Goal: Information Seeking & Learning: Learn about a topic

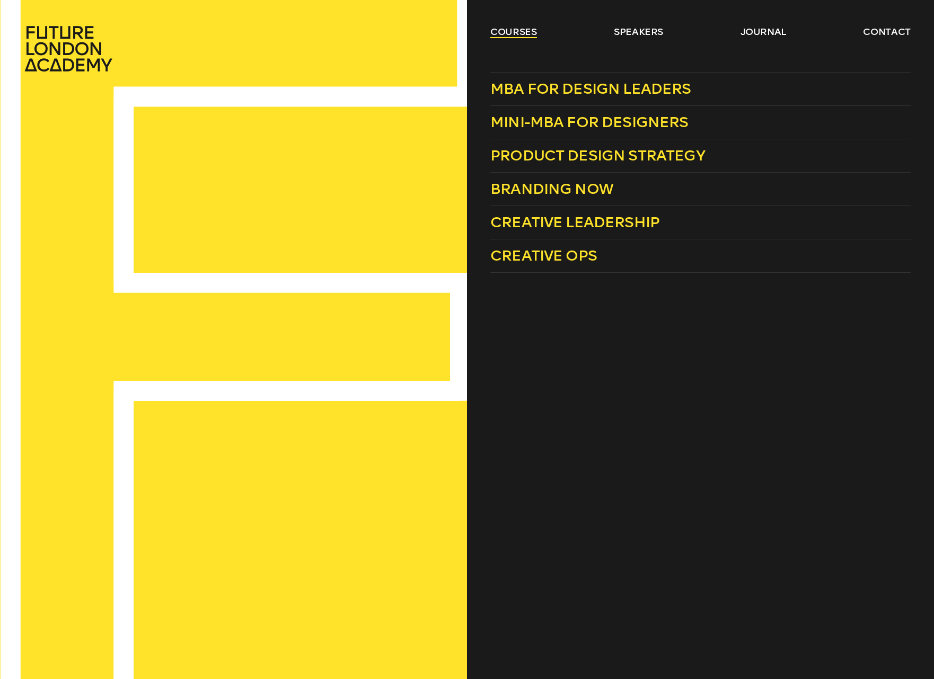
click at [491, 32] on link "courses" at bounding box center [513, 31] width 47 height 13
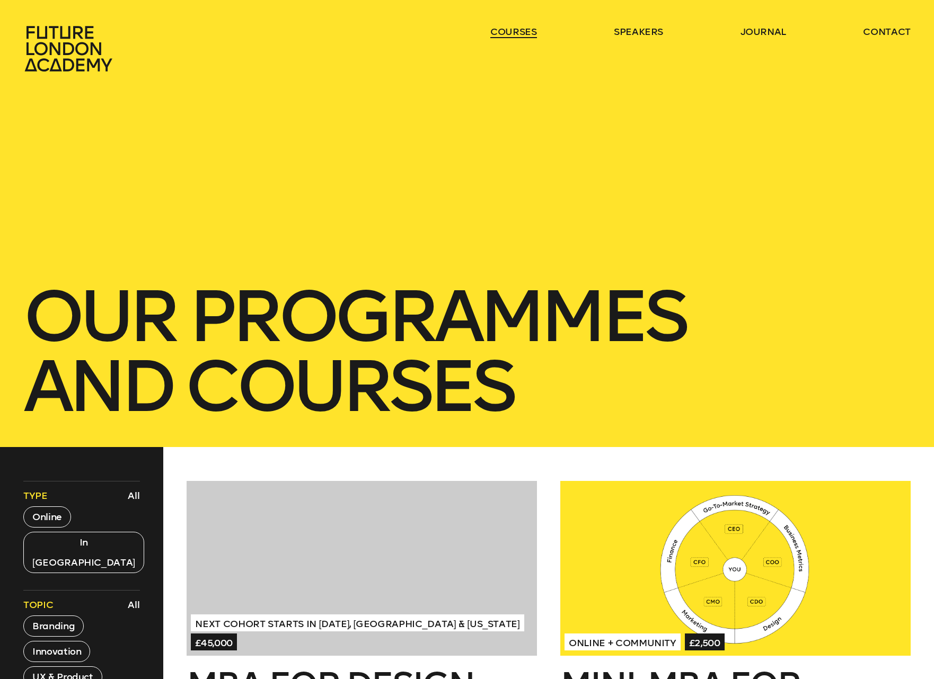
click at [513, 31] on link "courses" at bounding box center [513, 31] width 47 height 13
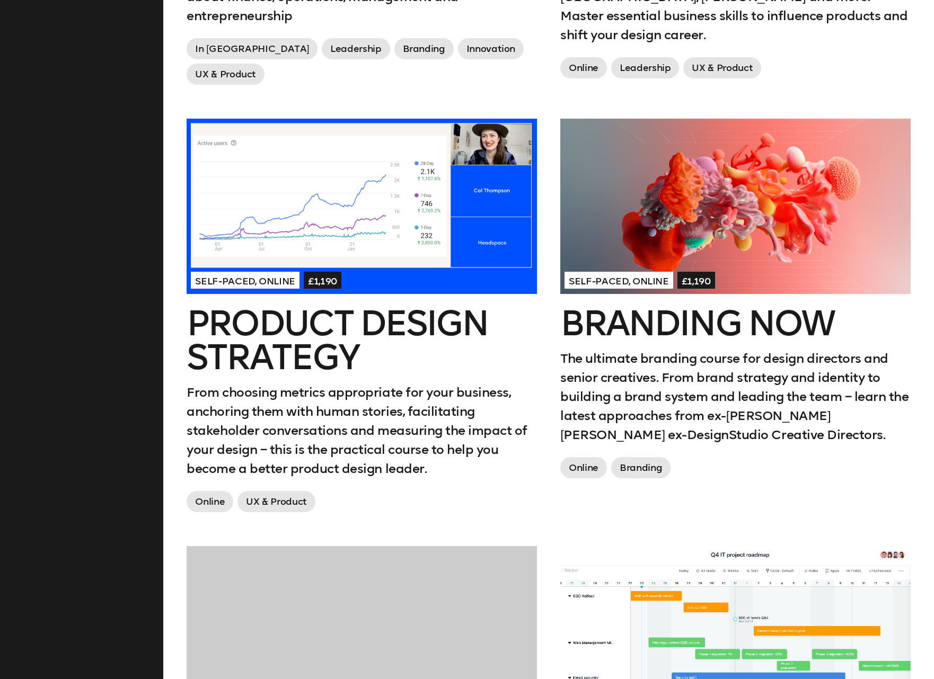
scroll to position [777, 0]
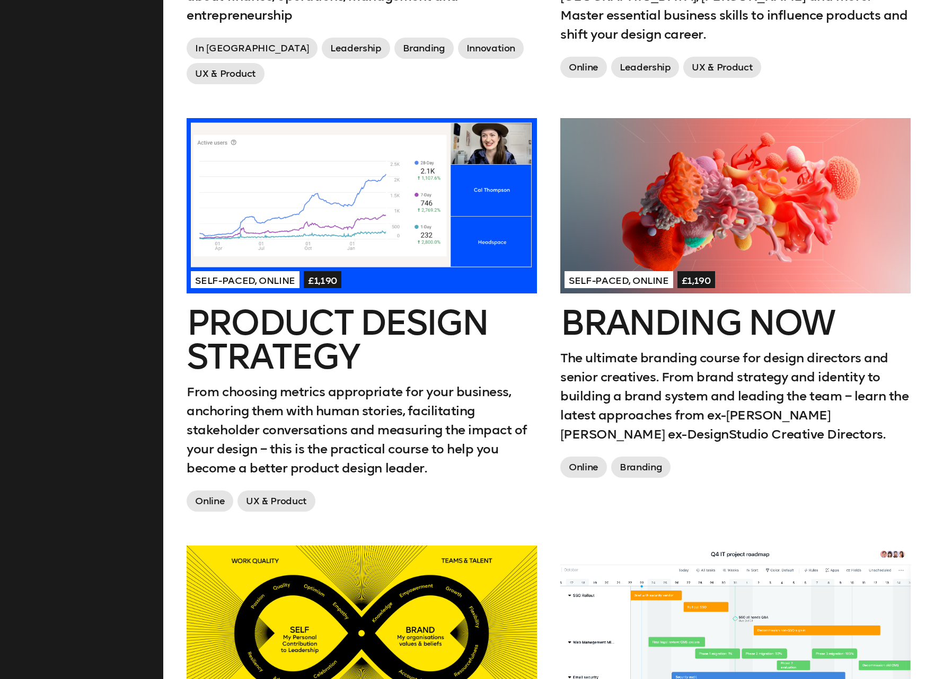
click at [748, 315] on h2 "Branding Now" at bounding box center [735, 323] width 350 height 34
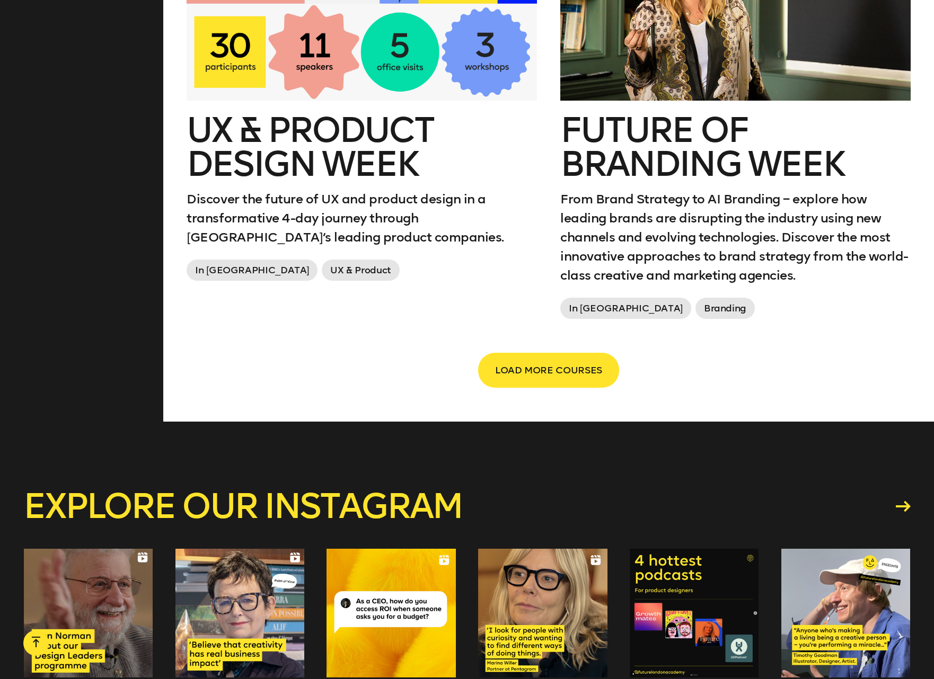
scroll to position [1826, 0]
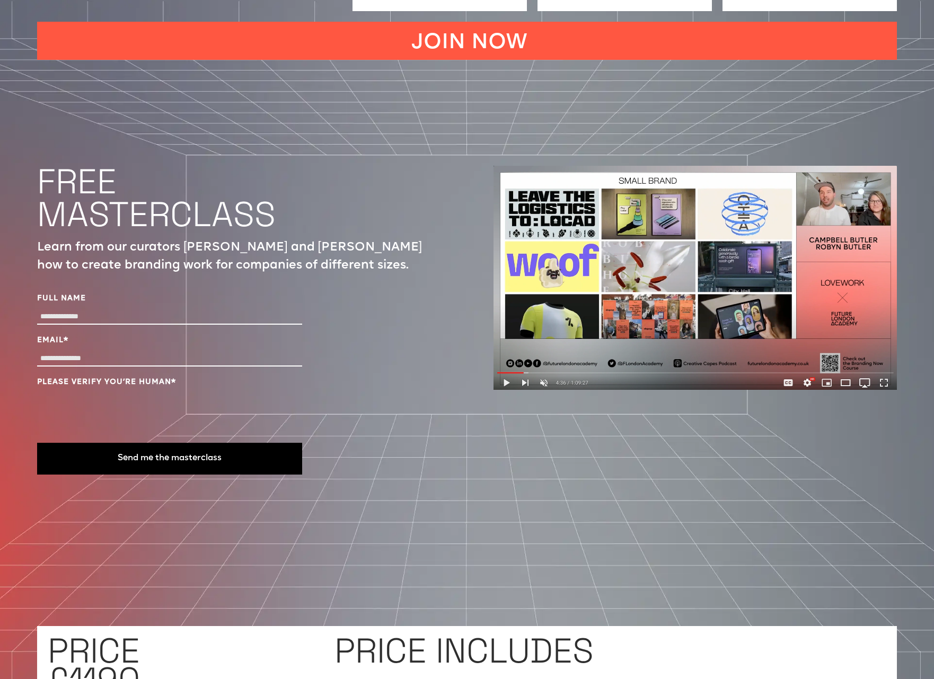
scroll to position [3620, 0]
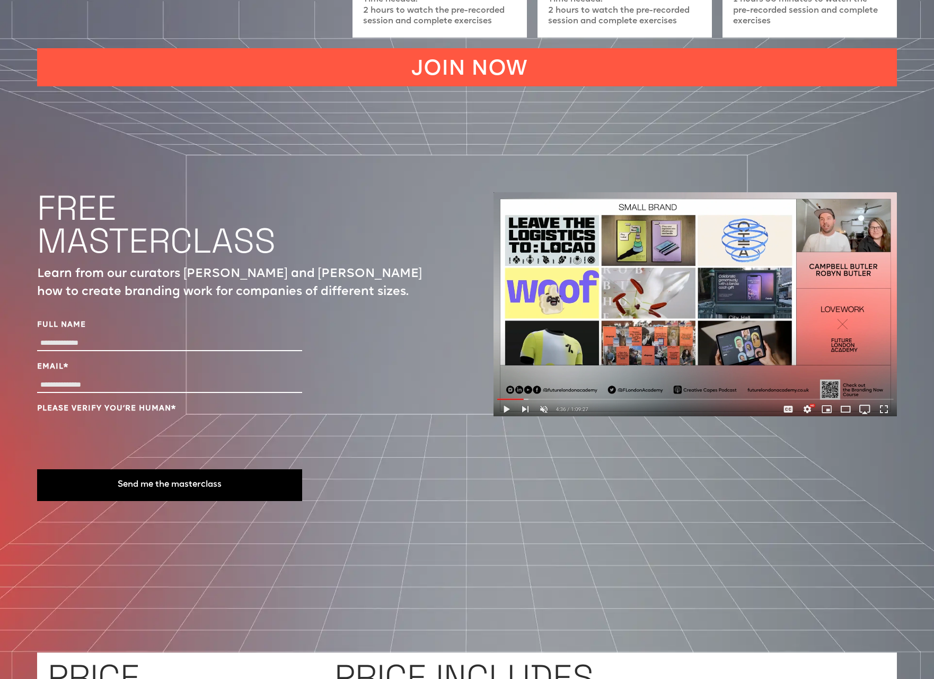
click at [223, 336] on input "Full Name" at bounding box center [169, 343] width 265 height 15
click at [326, 339] on div "Full Name Email * Please verify you’re human * Send me the masterclass" at bounding box center [238, 408] width 403 height 203
click at [266, 336] on input "Full Name" at bounding box center [169, 343] width 265 height 15
click at [80, 336] on input "Full Name" at bounding box center [169, 343] width 265 height 15
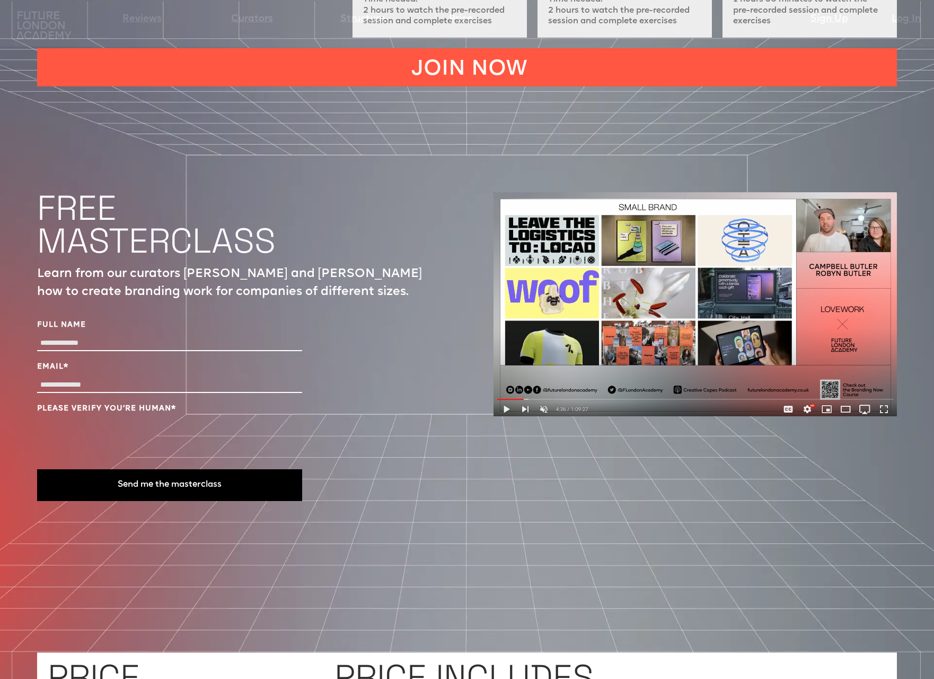
click at [84, 336] on input "Full Name" at bounding box center [169, 343] width 265 height 15
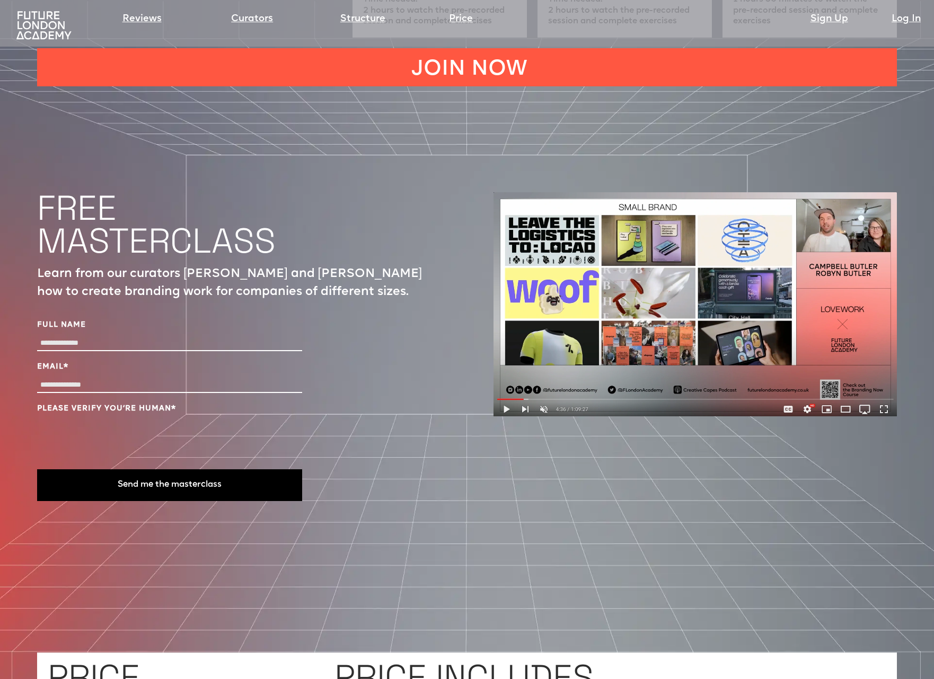
type input "**********"
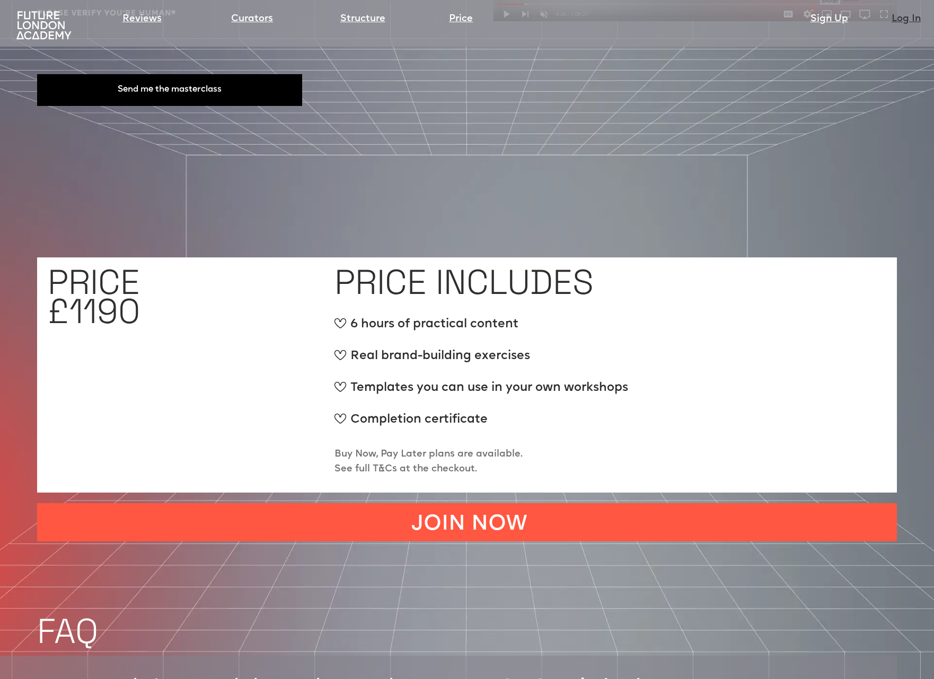
click at [902, 17] on link "Log In" at bounding box center [905, 19] width 29 height 15
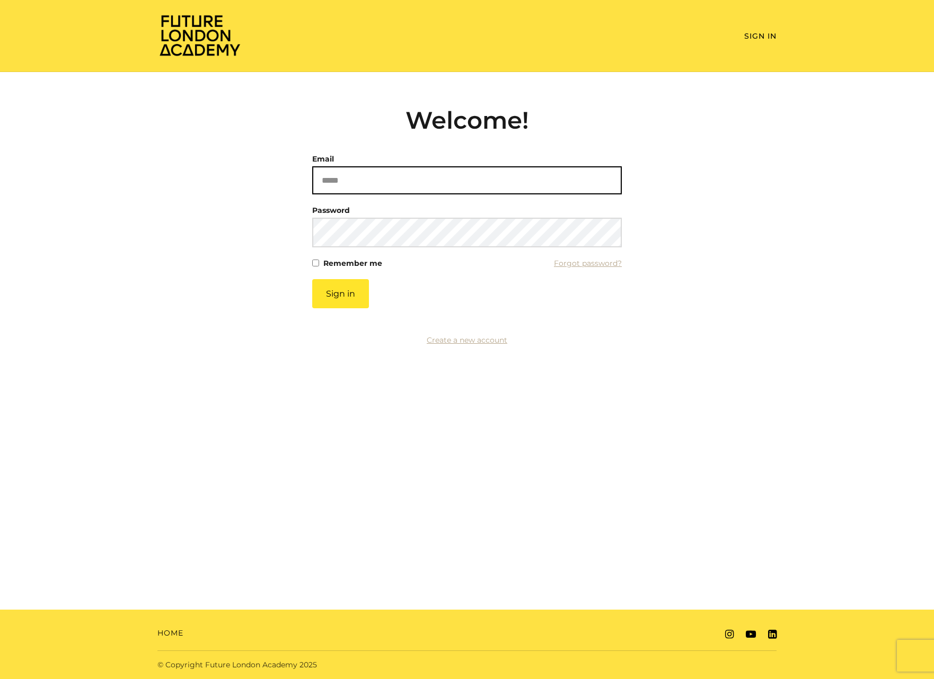
click at [487, 173] on input "Email" at bounding box center [466, 180] width 309 height 28
type input "**********"
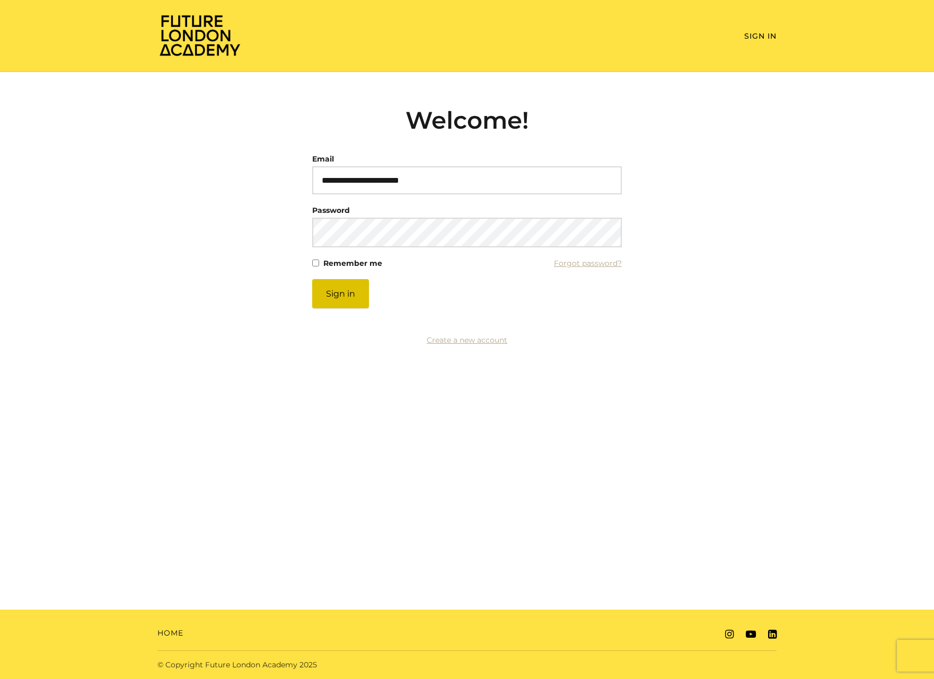
click at [345, 297] on button "Sign in" at bounding box center [340, 293] width 57 height 29
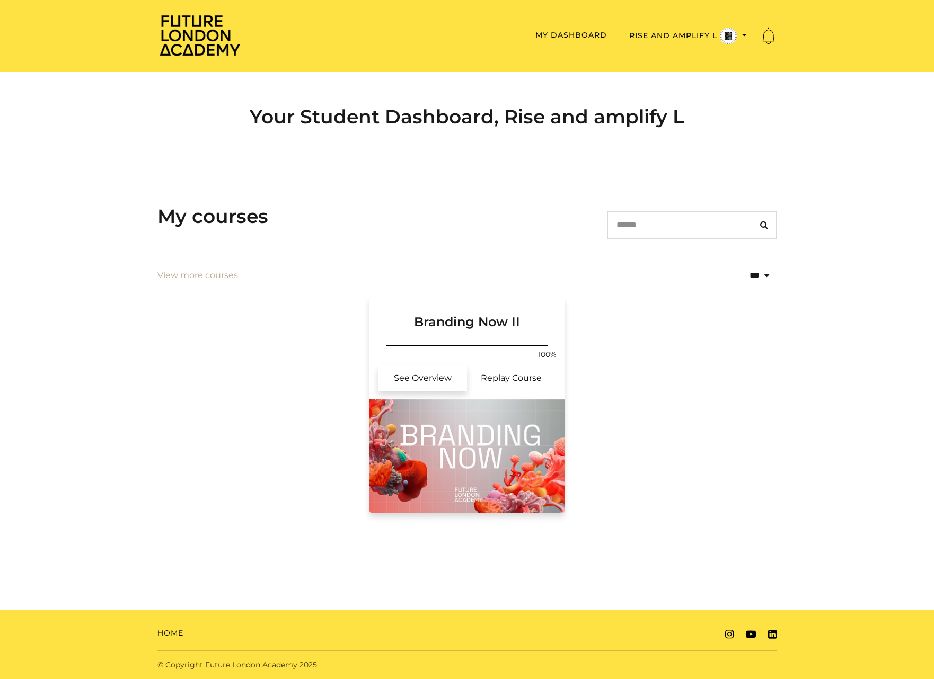
click at [442, 375] on link "See Overview" at bounding box center [422, 378] width 89 height 25
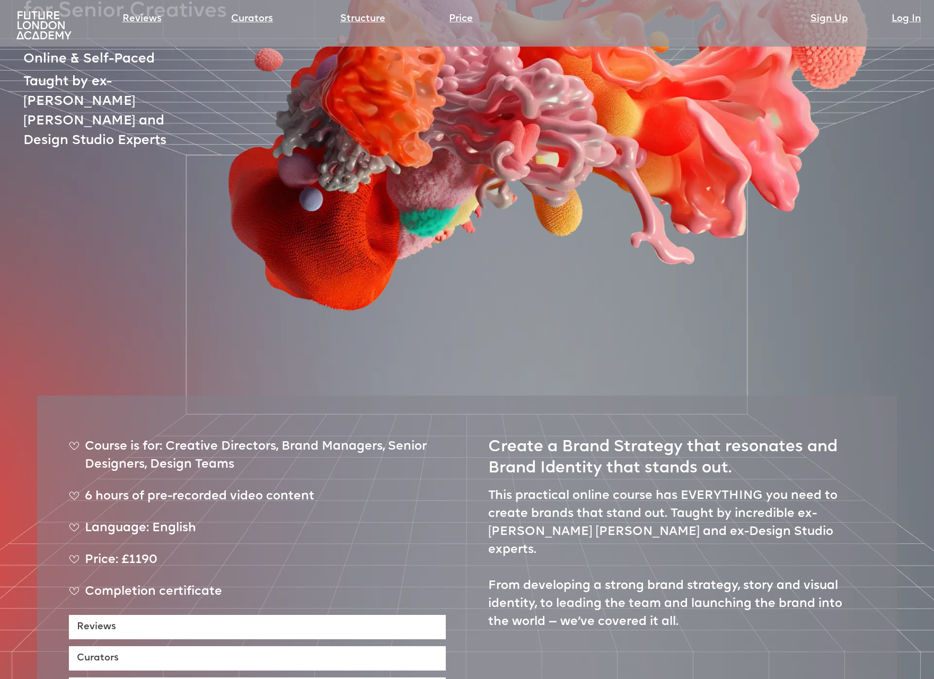
scroll to position [194, 0]
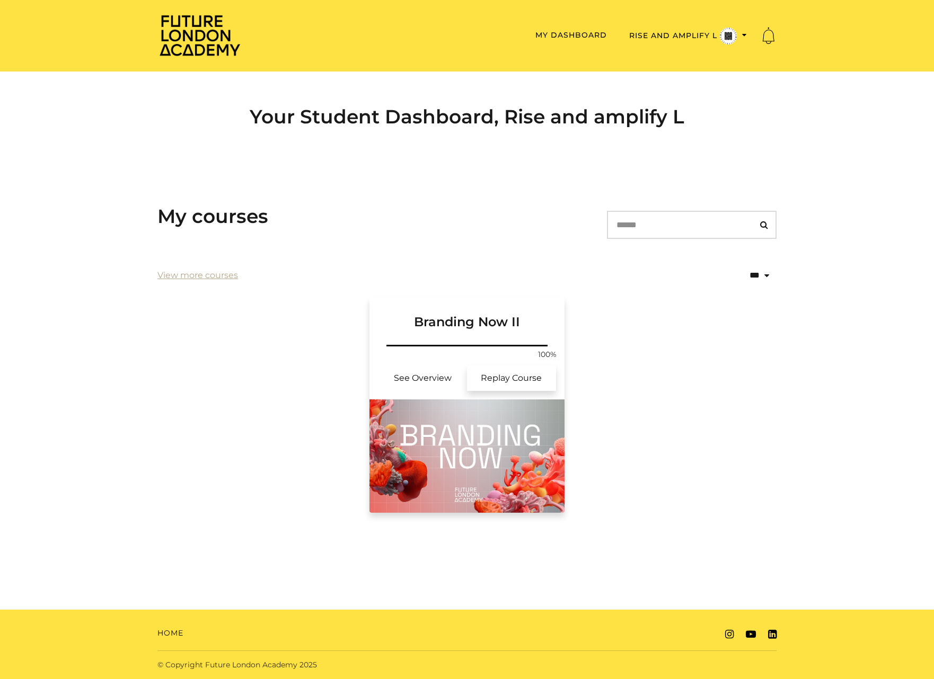
click at [504, 377] on link "Replay Course" at bounding box center [511, 378] width 89 height 25
